Goal: Navigation & Orientation: Find specific page/section

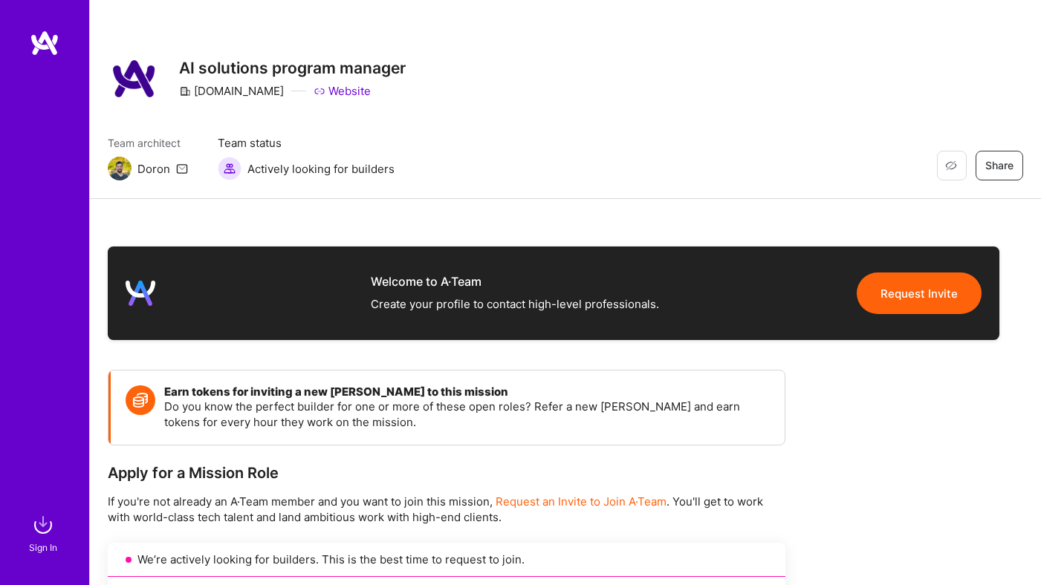
scroll to position [23, 0]
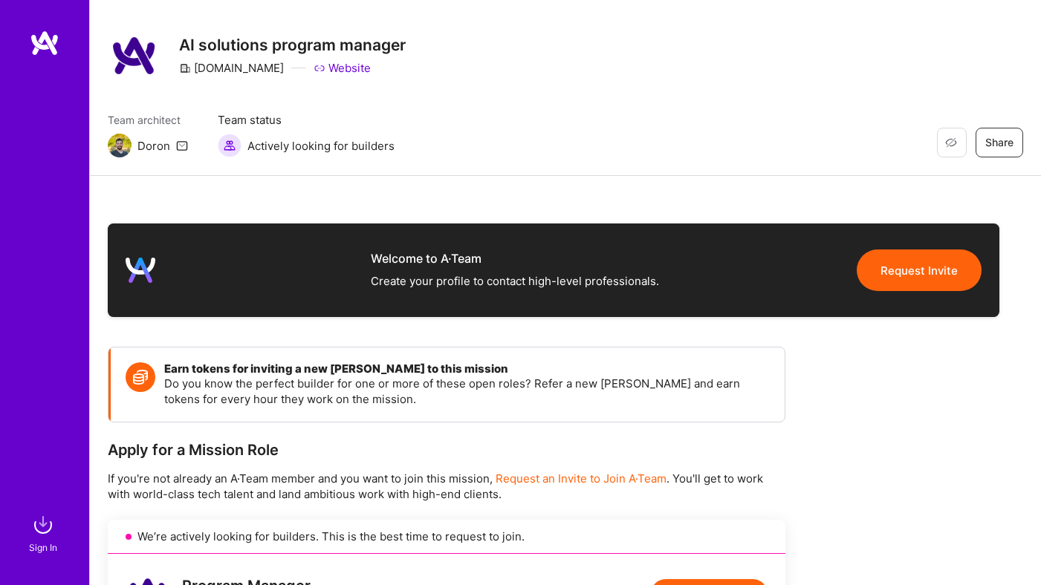
click at [39, 42] on img at bounding box center [45, 43] width 30 height 27
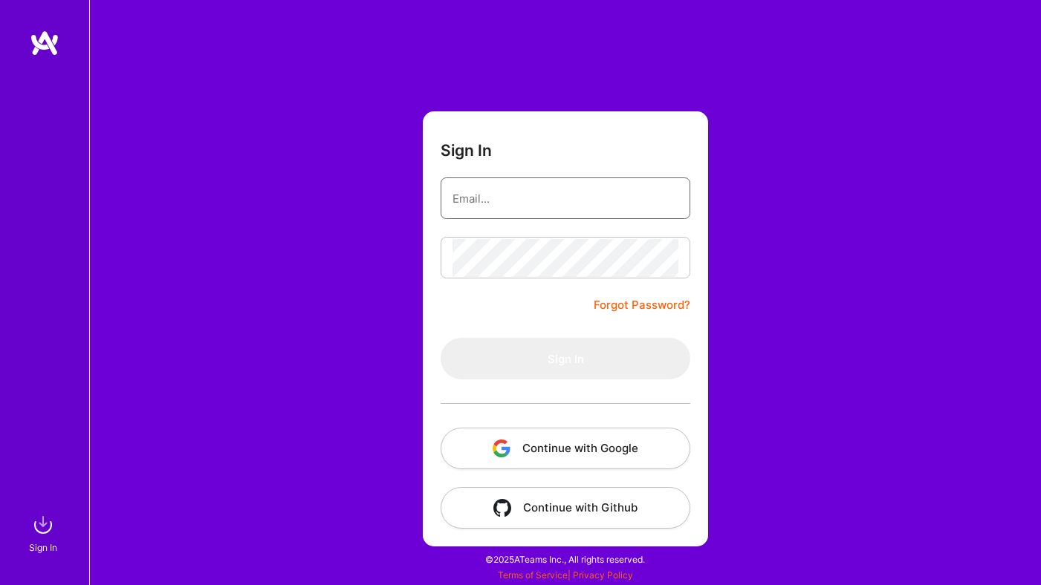
type input "[PERSON_NAME][EMAIL_ADDRESS][DOMAIN_NAME]"
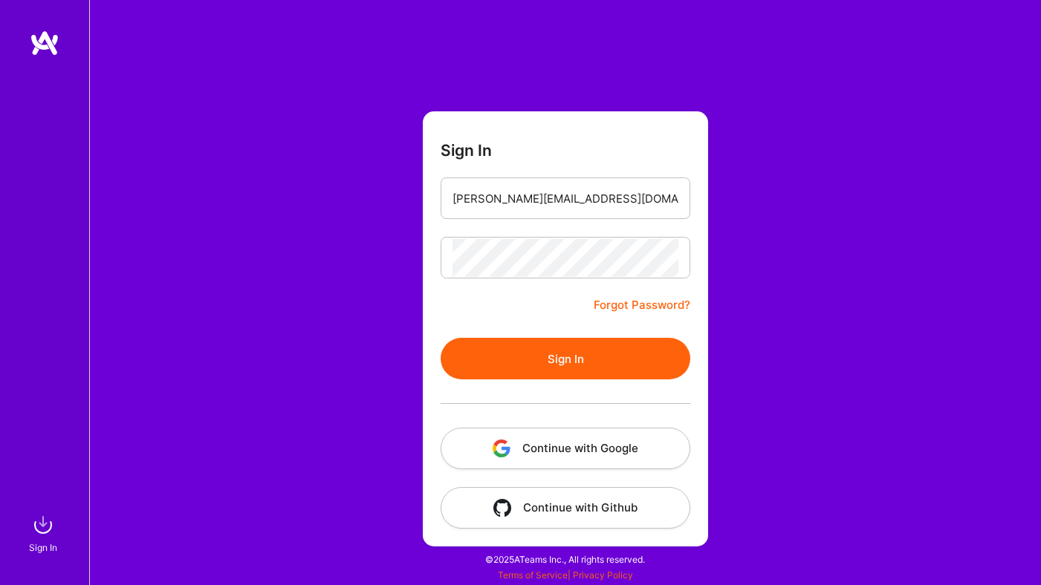
click at [628, 465] on button "Continue with Google" at bounding box center [566, 449] width 250 height 42
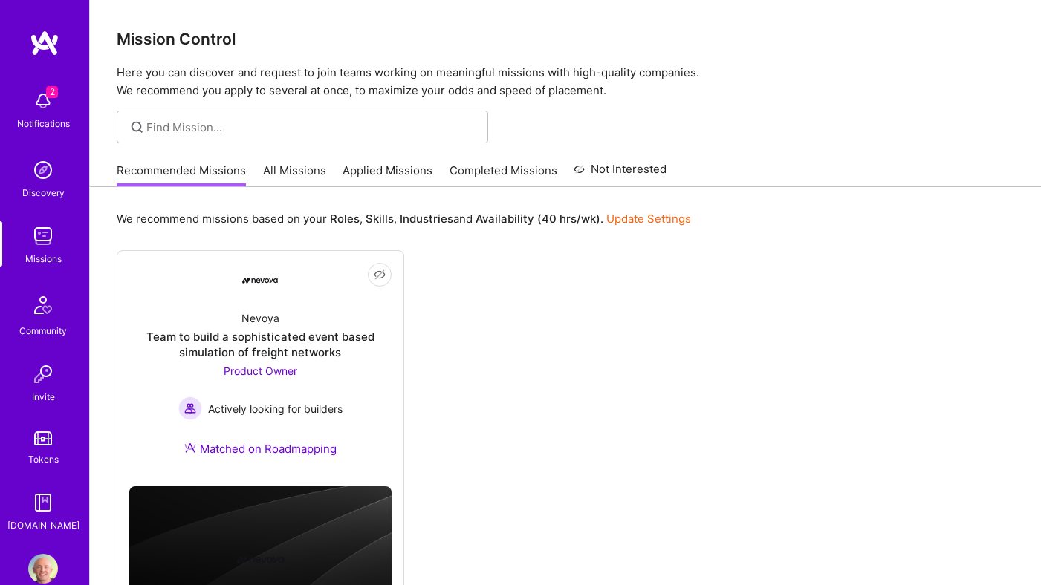
click at [299, 171] on link "All Missions" at bounding box center [294, 175] width 63 height 25
